Goal: Information Seeking & Learning: Understand process/instructions

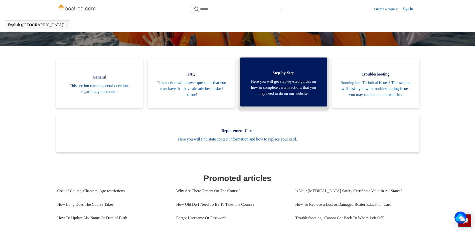
scroll to position [111, 0]
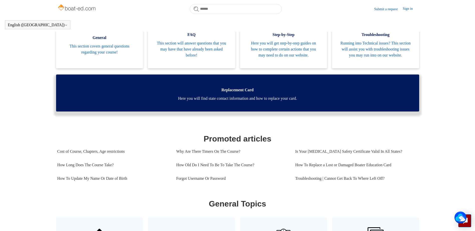
click at [240, 102] on span "Here you will find state contact information and how to replace your card." at bounding box center [238, 99] width 348 height 6
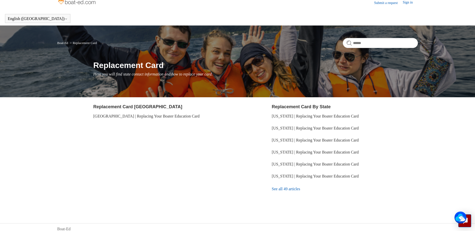
scroll to position [10, 0]
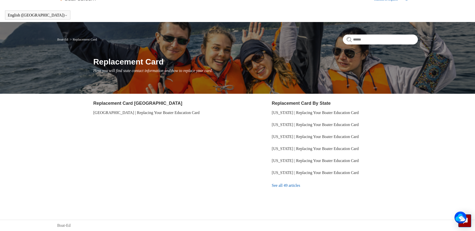
click at [299, 185] on link "See all 49 articles" at bounding box center [345, 186] width 146 height 14
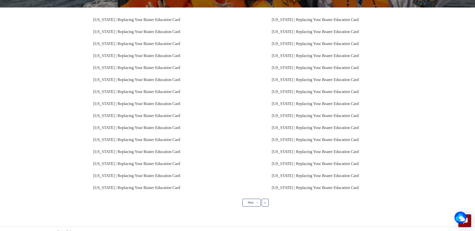
scroll to position [95, 0]
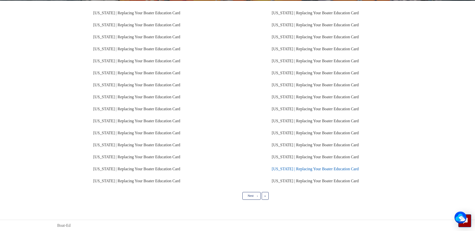
click at [298, 169] on link "Michigan | Replacing Your Boater Education Card" at bounding box center [315, 169] width 87 height 4
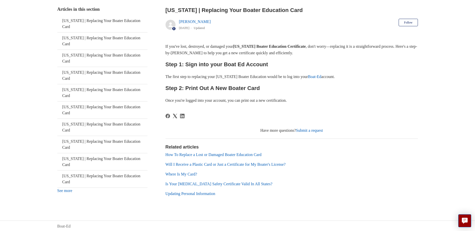
scroll to position [97, 0]
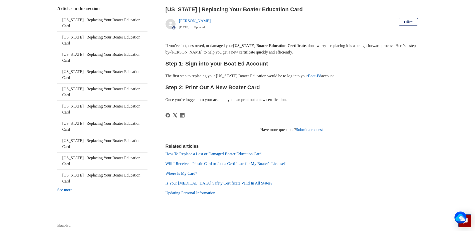
click at [321, 75] on link "Boat-Ed" at bounding box center [314, 76] width 13 height 4
drag, startPoint x: 308, startPoint y: 129, endPoint x: 312, endPoint y: 129, distance: 3.3
click at [308, 129] on link "Submit a request" at bounding box center [309, 130] width 27 height 4
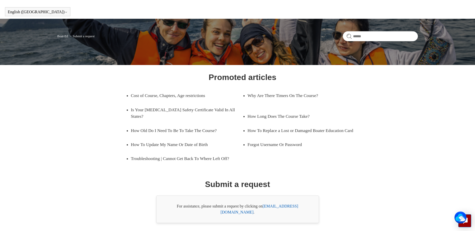
scroll to position [25, 0]
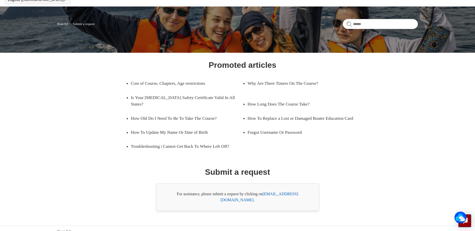
click at [298, 192] on link "[EMAIL_ADDRESS][DOMAIN_NAME]" at bounding box center [260, 197] width 78 height 10
click at [291, 192] on link "[EMAIL_ADDRESS][DOMAIN_NAME]" at bounding box center [260, 197] width 78 height 10
drag, startPoint x: 304, startPoint y: 195, endPoint x: 264, endPoint y: 194, distance: 40.3
click at [264, 194] on div "For assistance, please submit a request by clicking on [EMAIL_ADDRESS][DOMAIN_N…" at bounding box center [237, 197] width 163 height 28
copy div "[EMAIL_ADDRESS][DOMAIN_NAME]"
